Goal: Complete application form

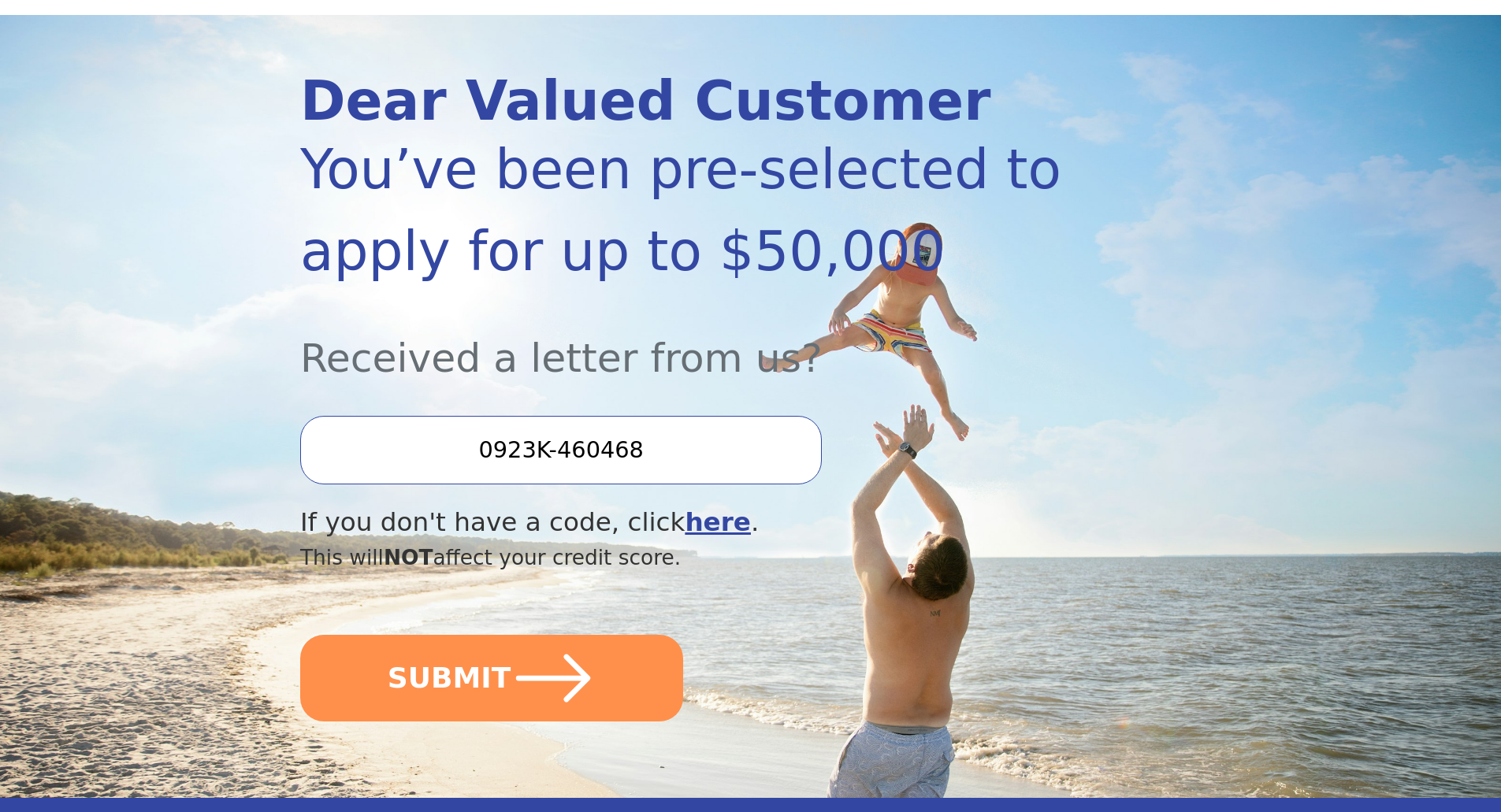
scroll to position [158, 0]
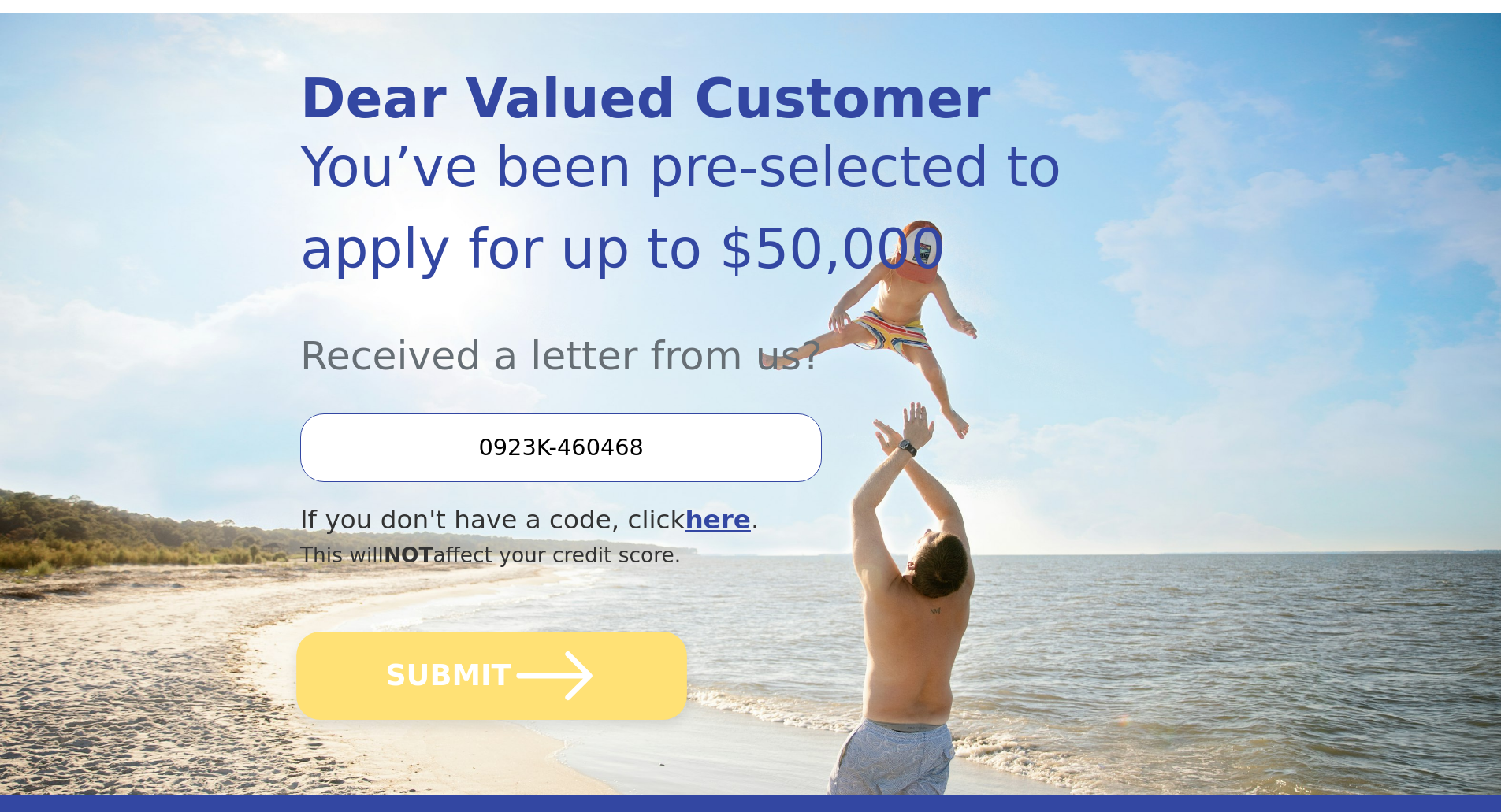
click at [419, 686] on button "SUBMIT" at bounding box center [492, 675] width 391 height 88
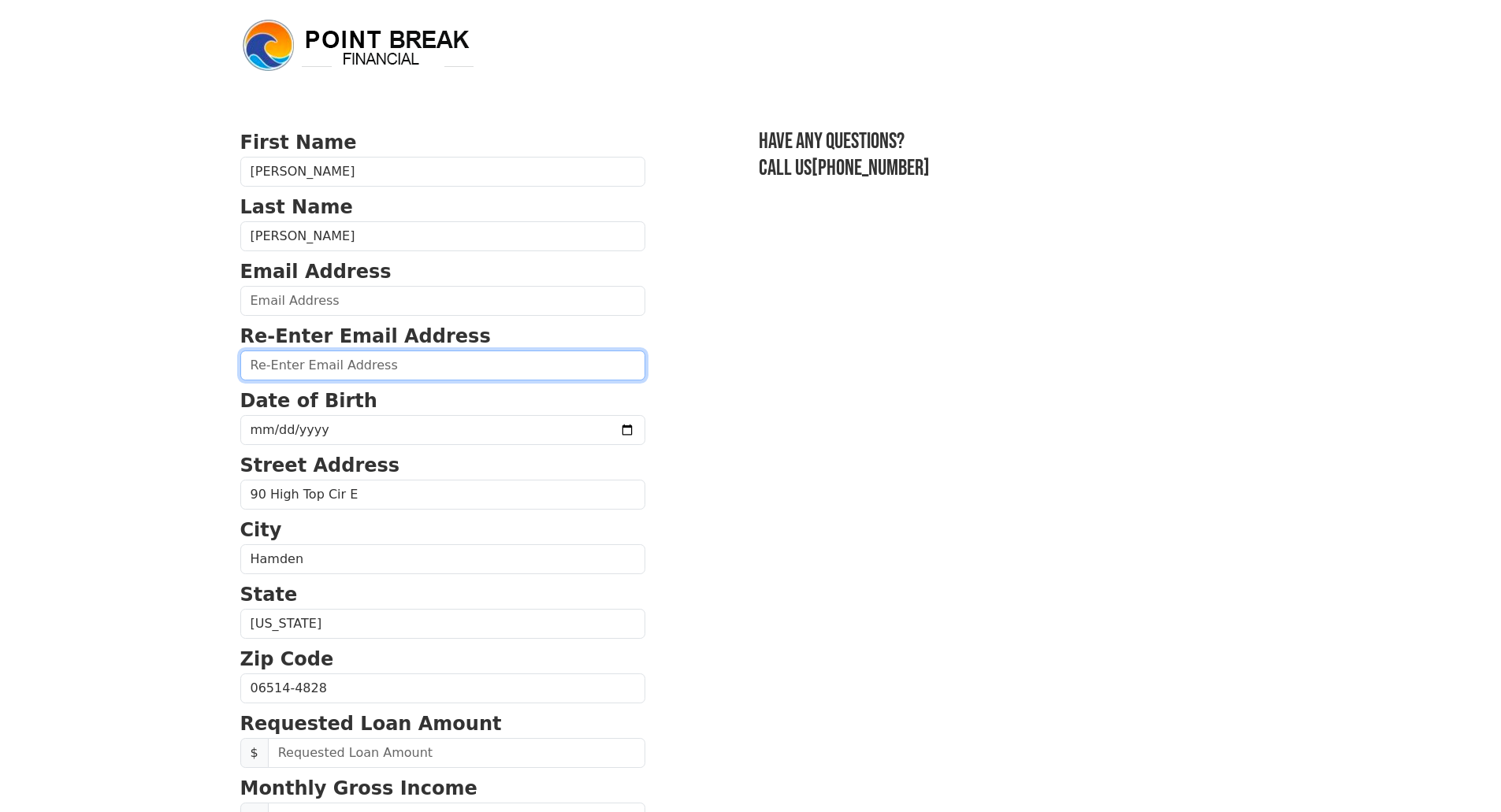
click at [316, 373] on input "email" at bounding box center [443, 366] width 405 height 30
type input "rohanroberts1969@gmail.com"
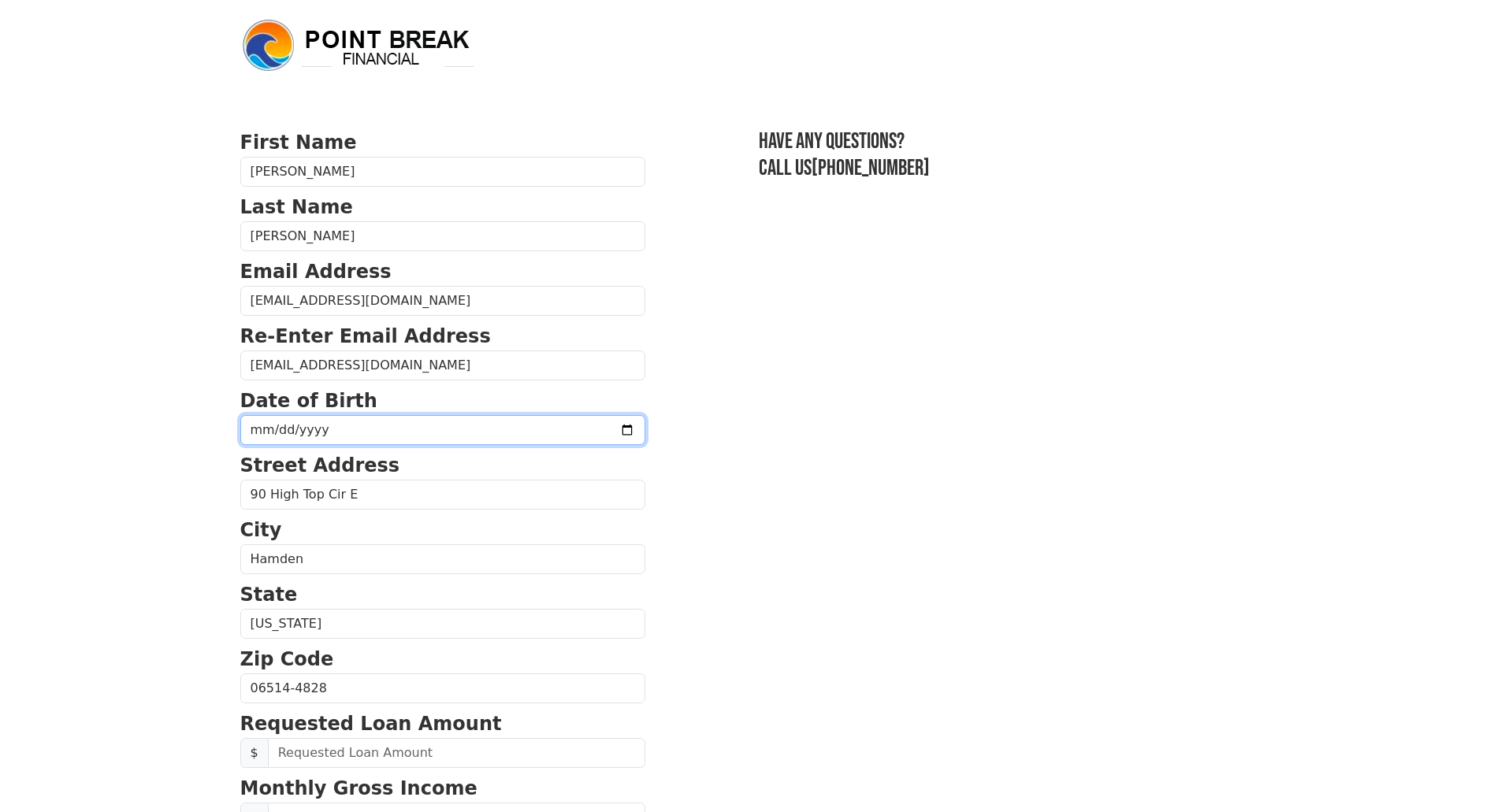
click at [312, 427] on input "date" at bounding box center [443, 430] width 405 height 30
click at [286, 422] on input "date" at bounding box center [443, 430] width 405 height 30
click at [265, 431] on input "date" at bounding box center [443, 430] width 405 height 30
type input "1969-12-06"
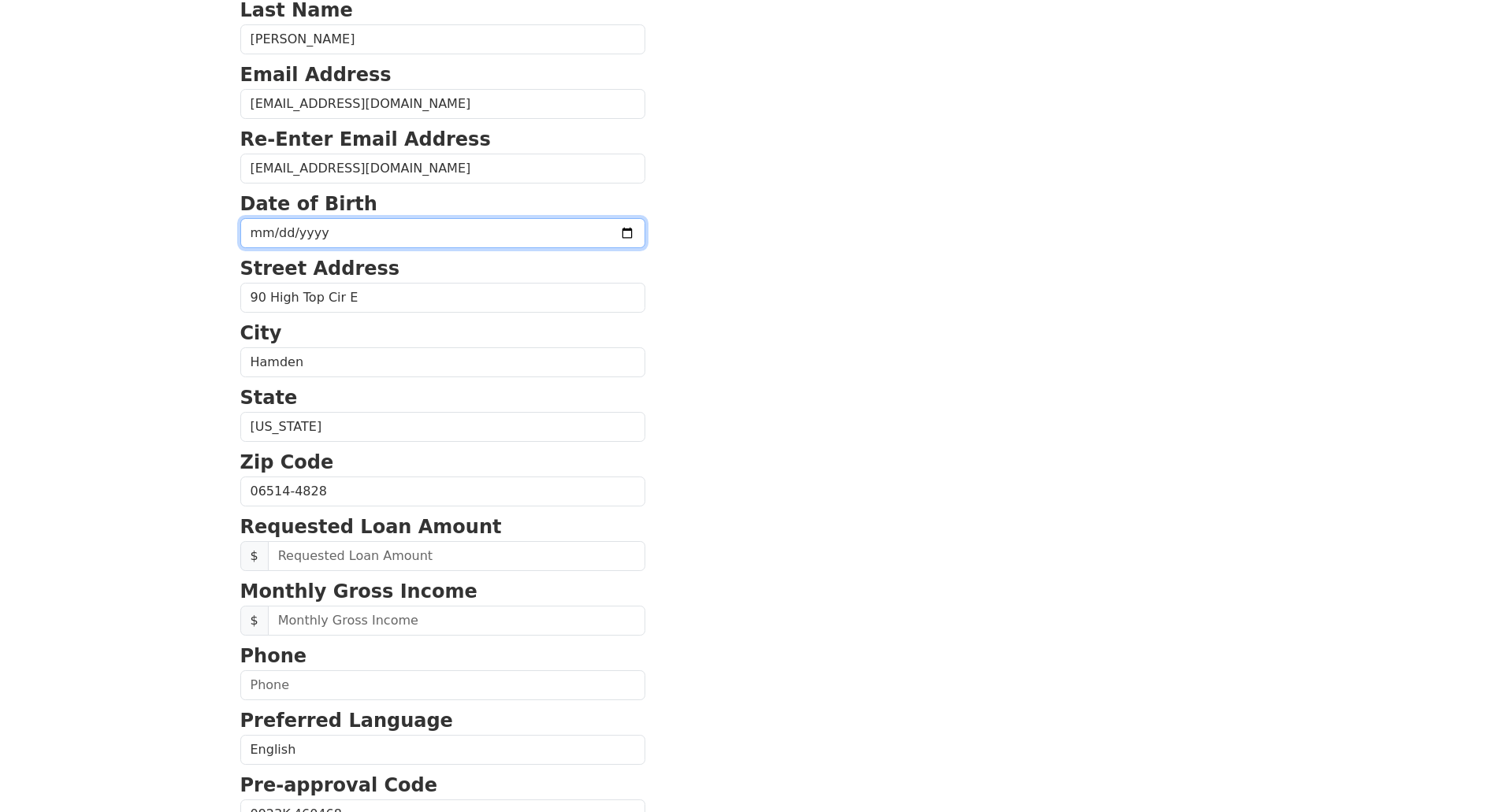
scroll to position [236, 0]
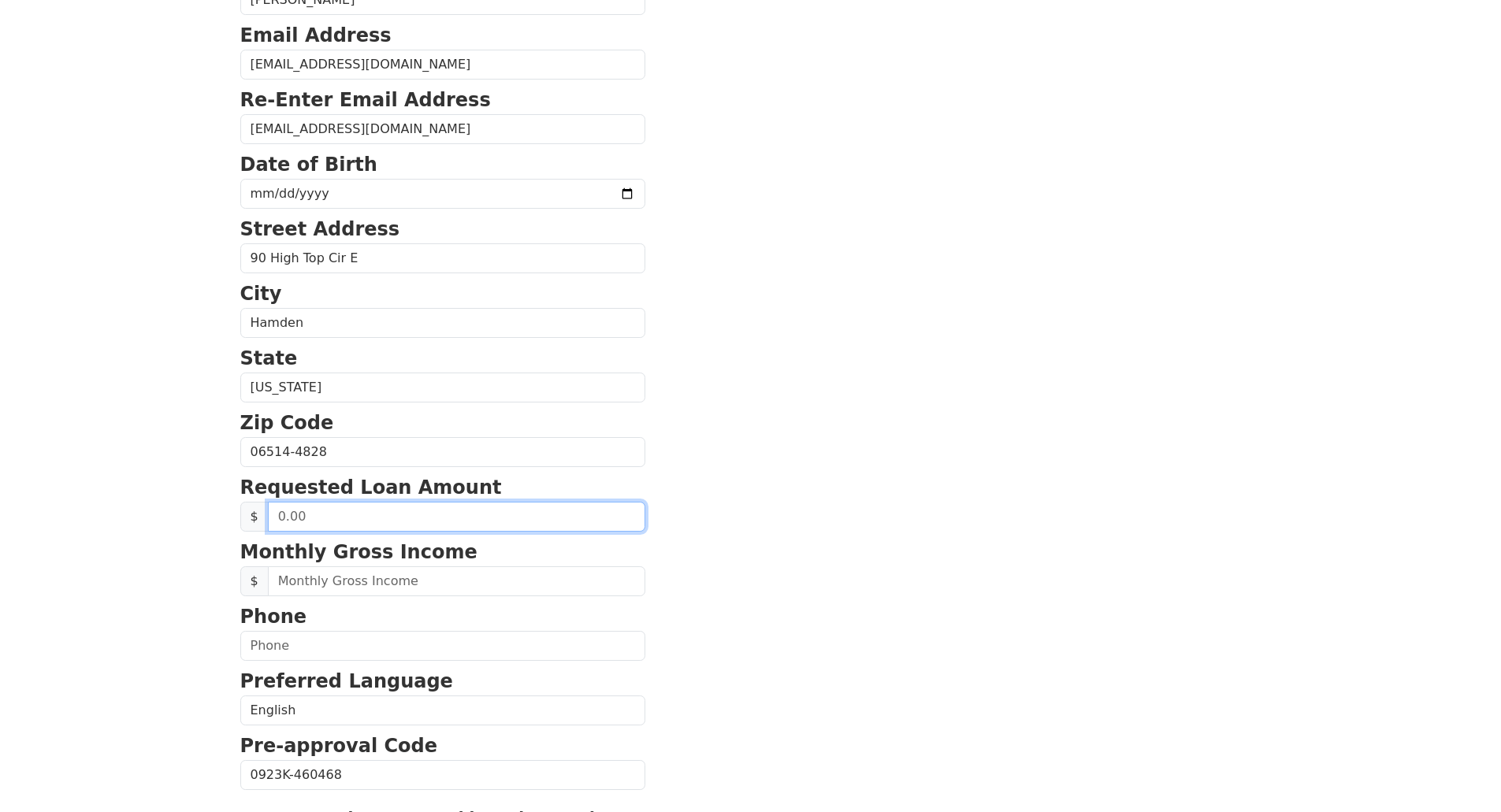
click at [557, 518] on input "text" at bounding box center [456, 517] width 377 height 30
click at [338, 518] on input "20.00" at bounding box center [456, 517] width 377 height 30
click at [288, 521] on input "20.00" at bounding box center [456, 517] width 377 height 30
type input "20,000.00"
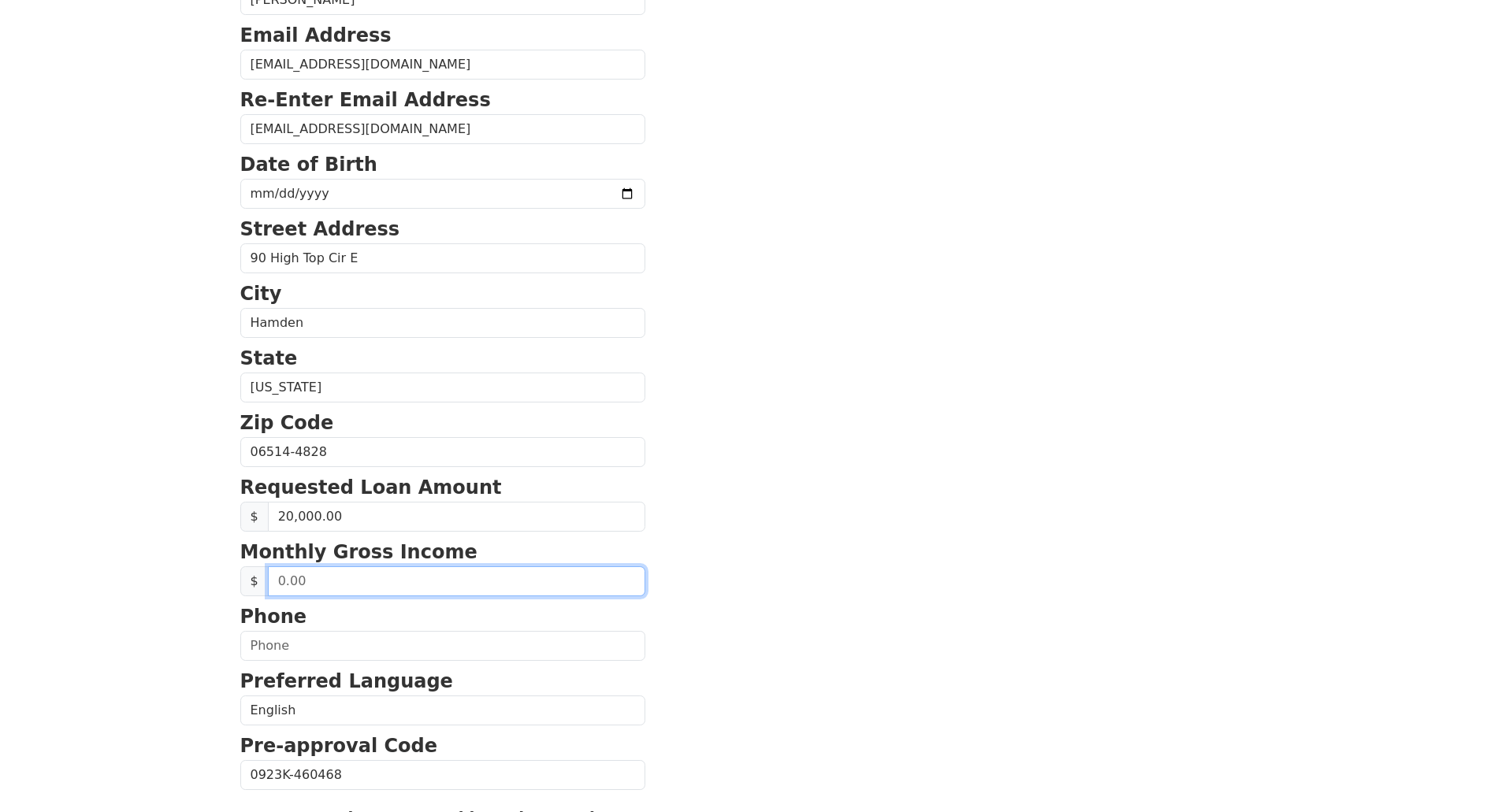
click at [361, 588] on input "text" at bounding box center [456, 582] width 377 height 30
type input "7,800.00"
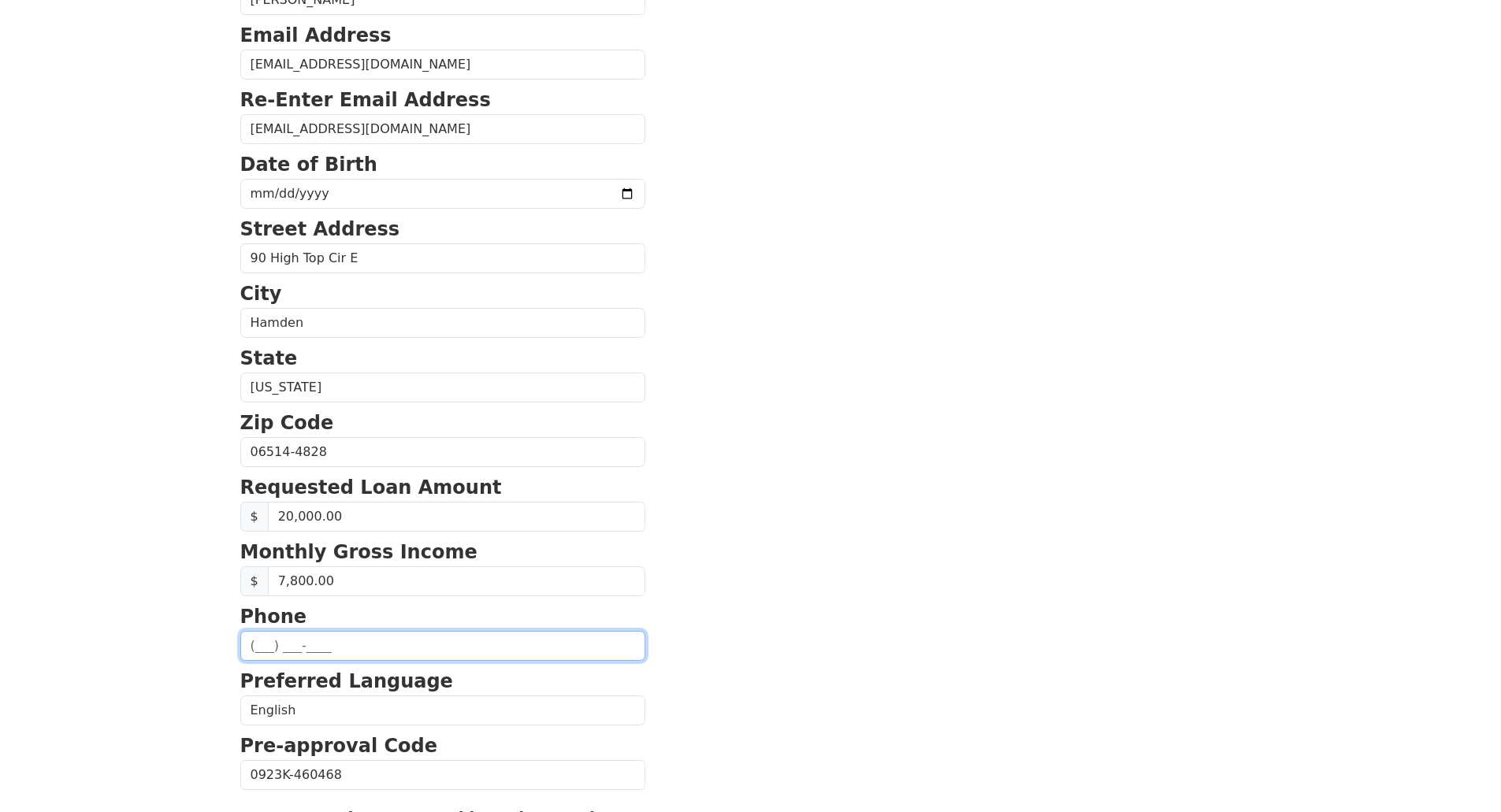
click at [351, 634] on input "text" at bounding box center [443, 646] width 405 height 30
type input "(203) 507-0071"
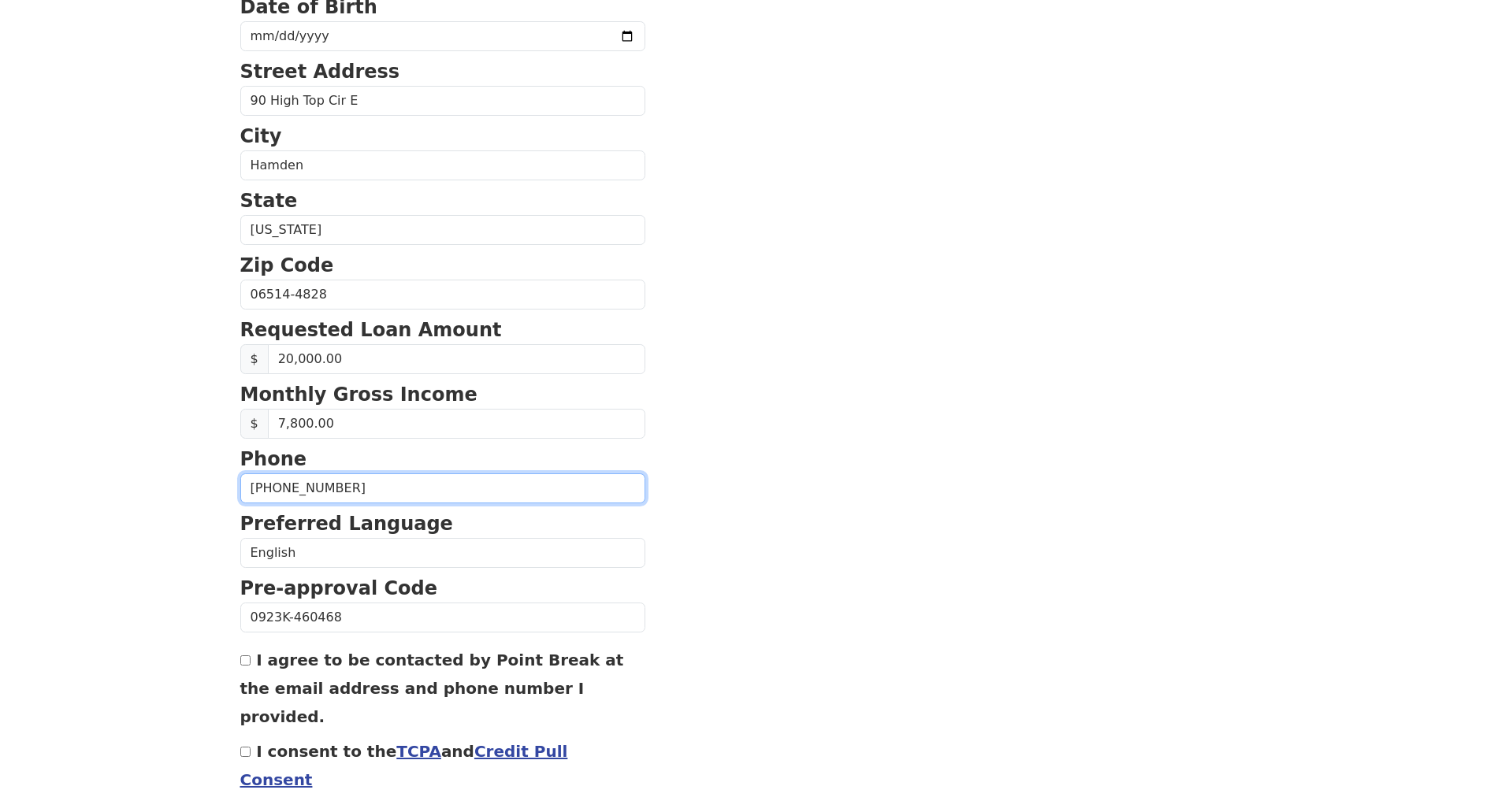
scroll to position [442, 0]
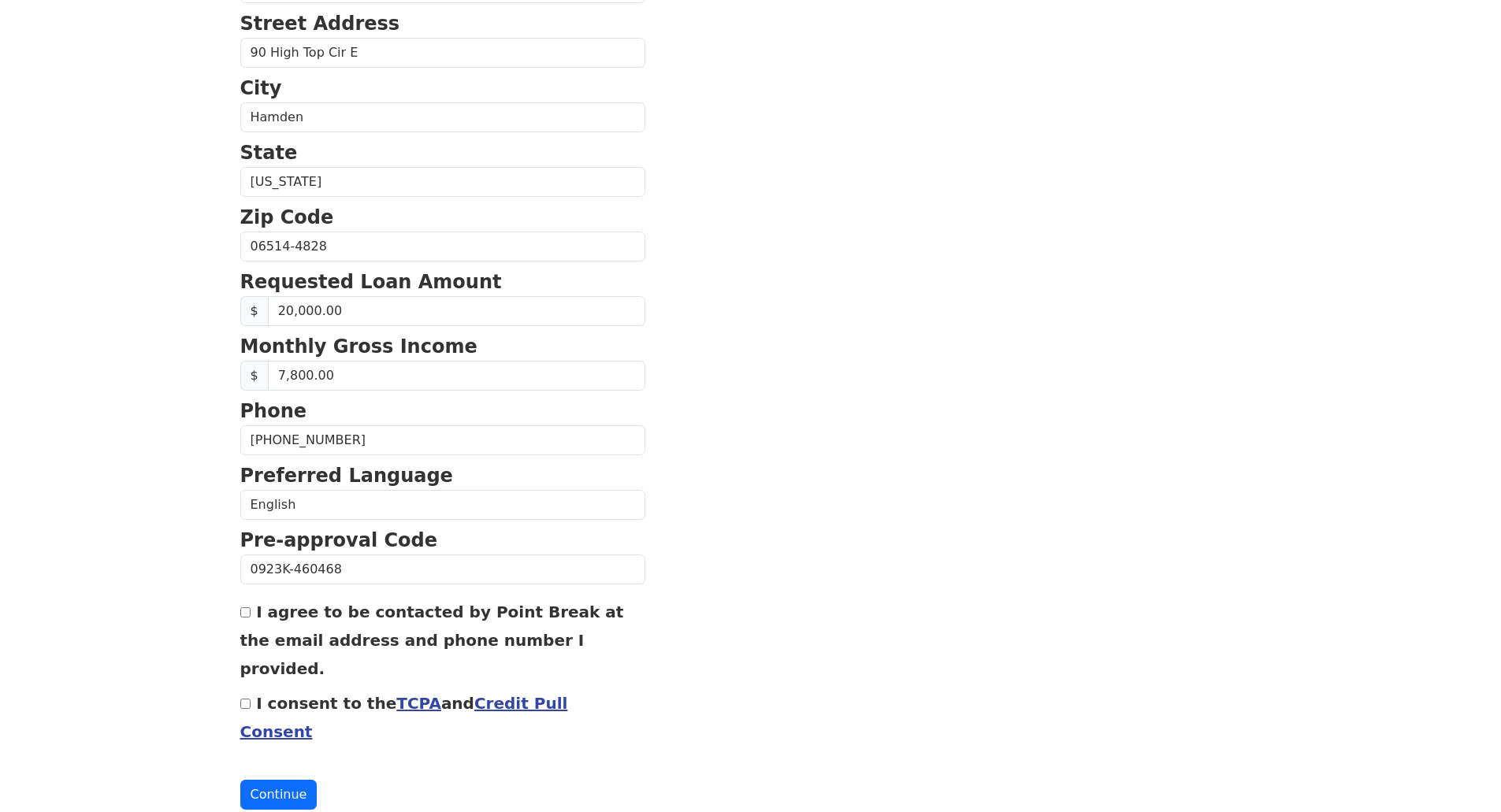
click at [240, 612] on input "I agree to be contacted by Point Break at the email address and phone number I …" at bounding box center [245, 612] width 10 height 10
checkbox input "true"
drag, startPoint x: 243, startPoint y: 680, endPoint x: 239, endPoint y: 699, distance: 19.4
click at [243, 699] on input "I consent to the TCPA and Credit Pull Consent" at bounding box center [245, 703] width 10 height 10
checkbox input "true"
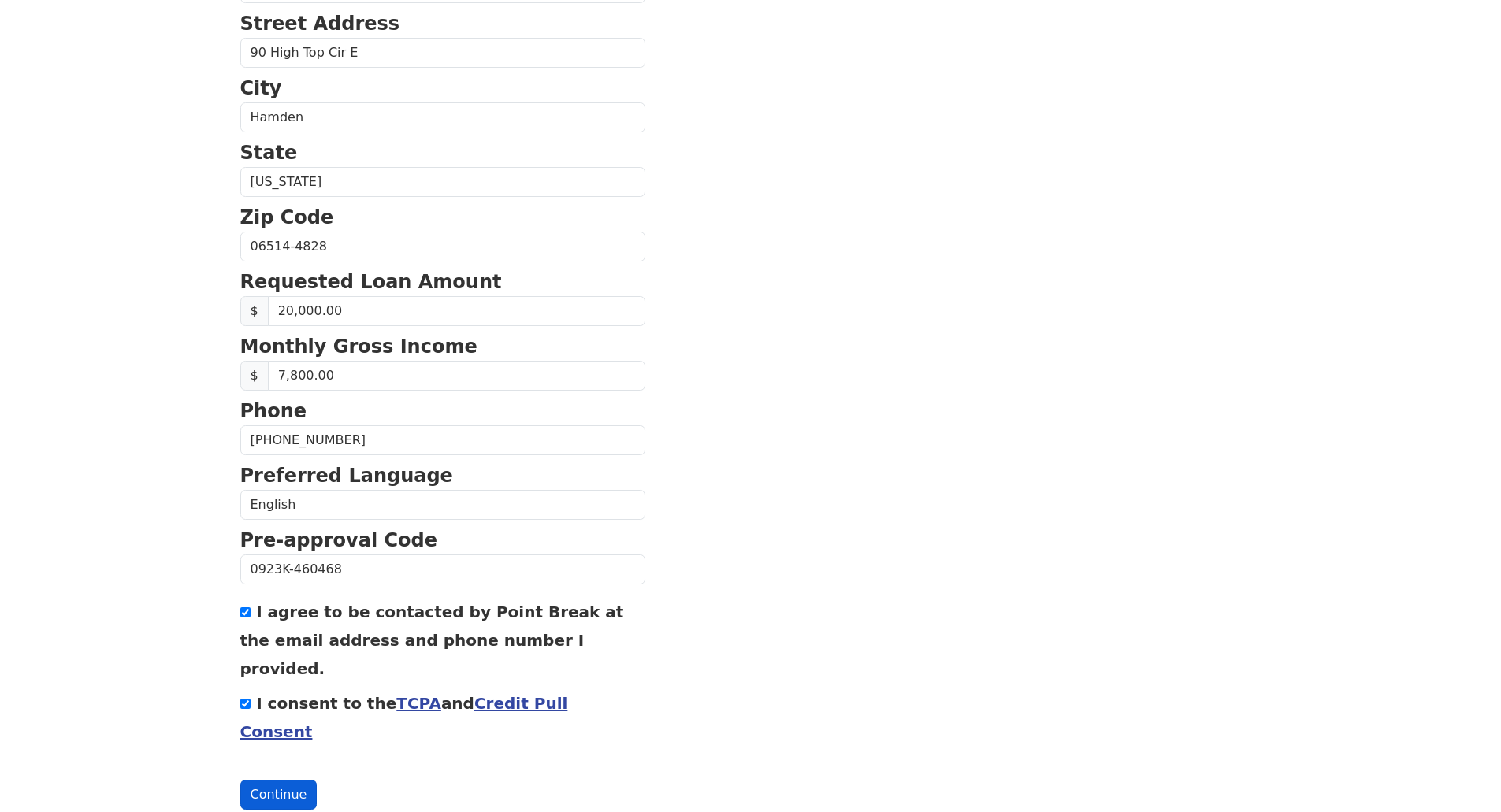
click at [280, 780] on button "Continue" at bounding box center [278, 795] width 78 height 30
